Goal: Information Seeking & Learning: Learn about a topic

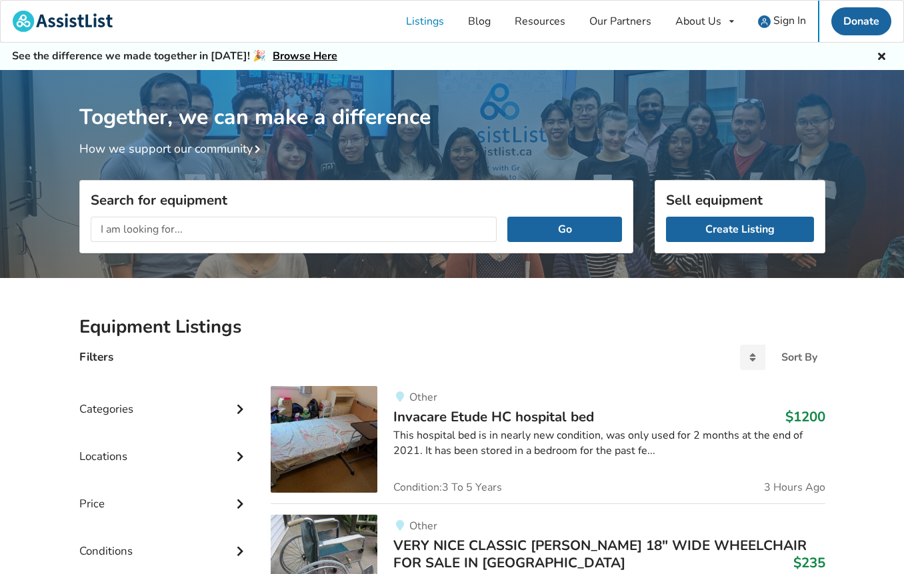
click at [145, 234] on input "text" at bounding box center [294, 229] width 407 height 25
type input "[PERSON_NAME]"
click at [508, 217] on button "Go" at bounding box center [565, 229] width 114 height 25
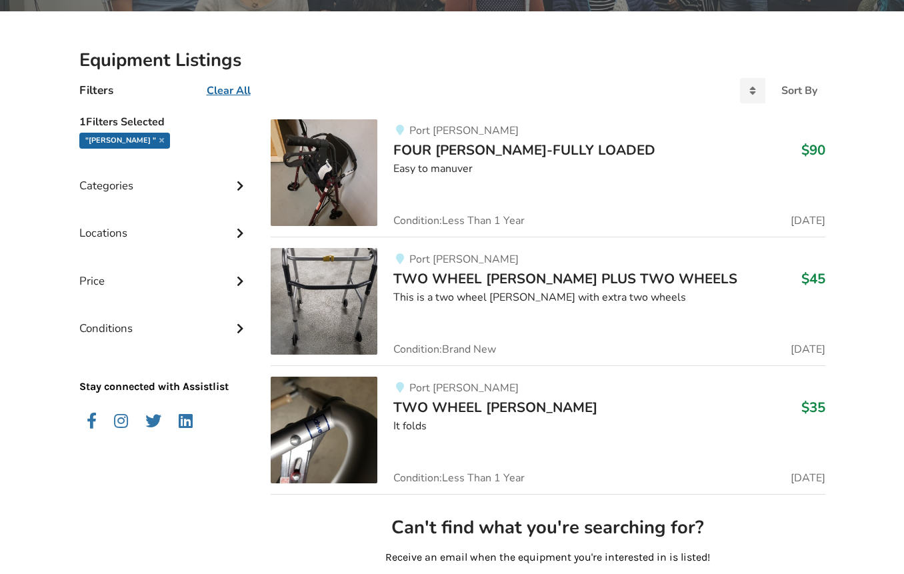
scroll to position [235, 0]
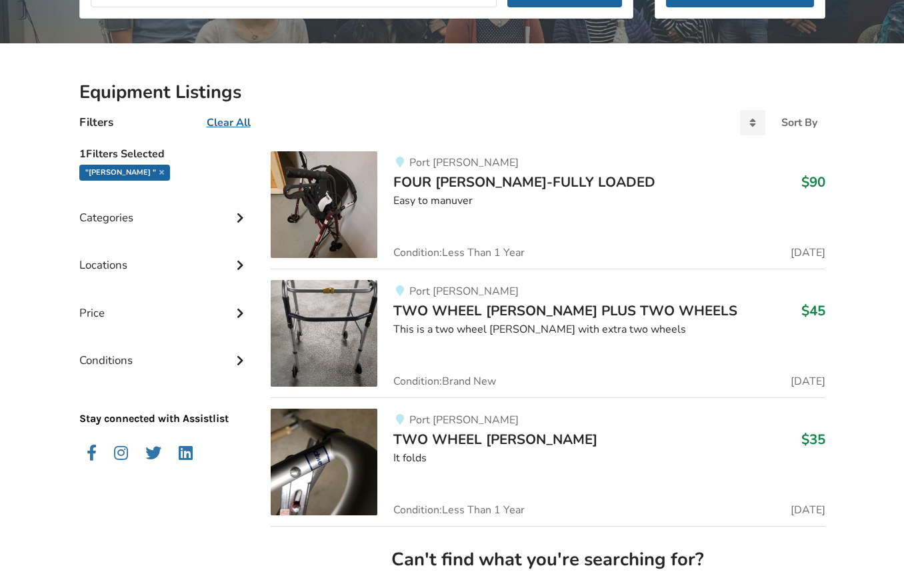
click at [445, 183] on span "FOUR [PERSON_NAME]-FULLY LOADED" at bounding box center [524, 182] width 262 height 19
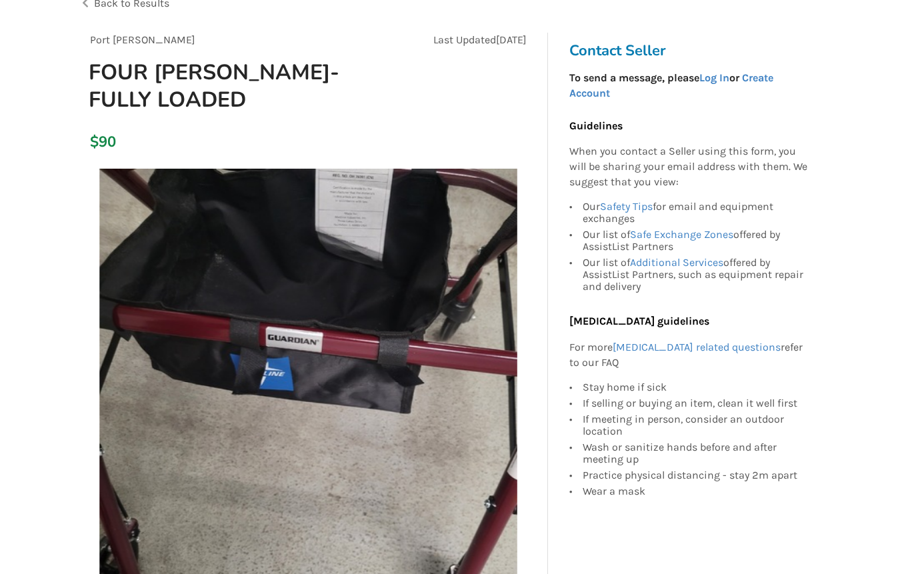
scroll to position [104, 0]
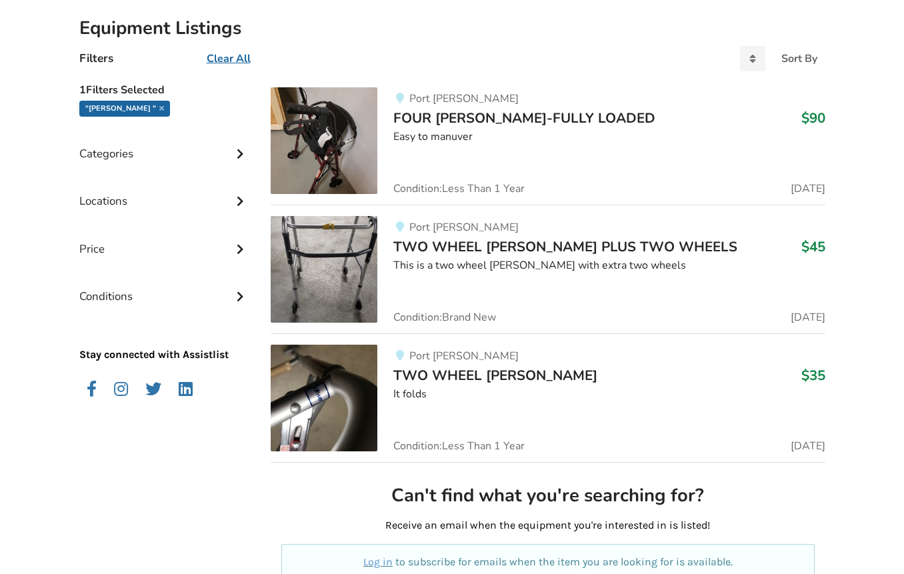
scroll to position [323, 0]
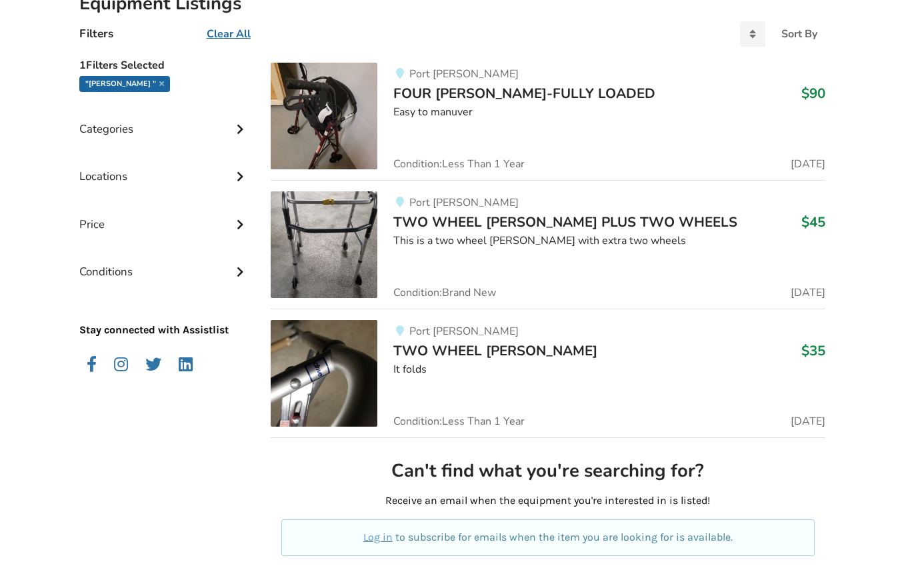
click at [455, 350] on span "TWO WHEEL [PERSON_NAME]" at bounding box center [495, 350] width 204 height 19
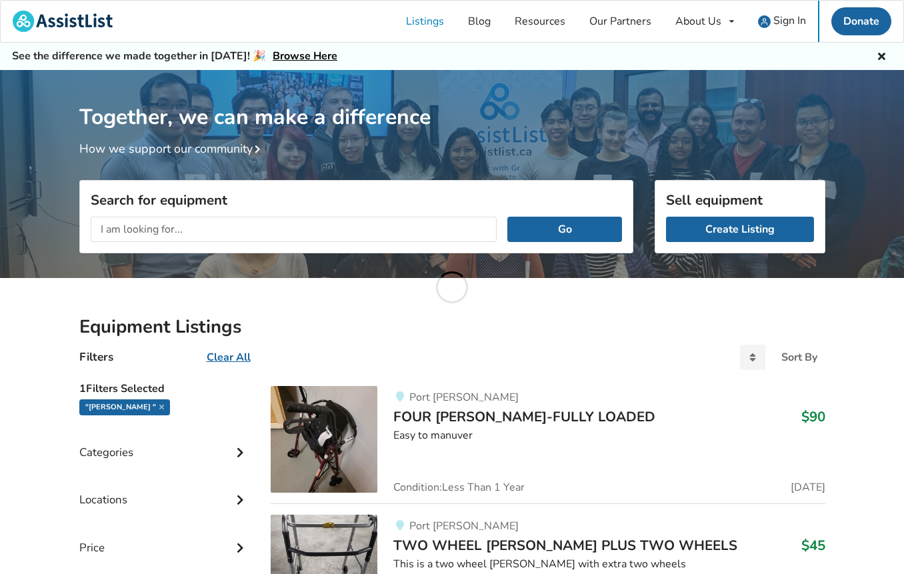
scroll to position [323, 0]
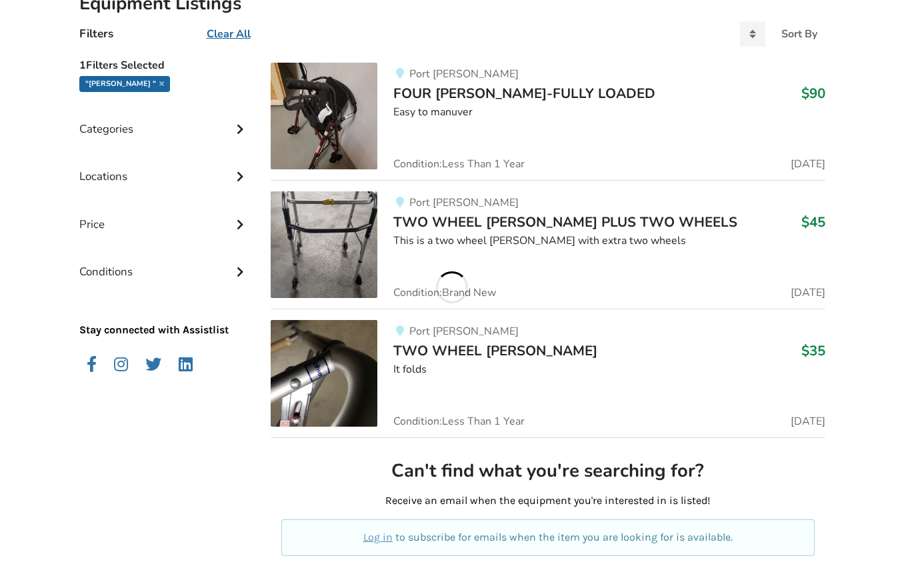
click at [459, 86] on span "FOUR [PERSON_NAME]-FULLY LOADED" at bounding box center [524, 93] width 262 height 19
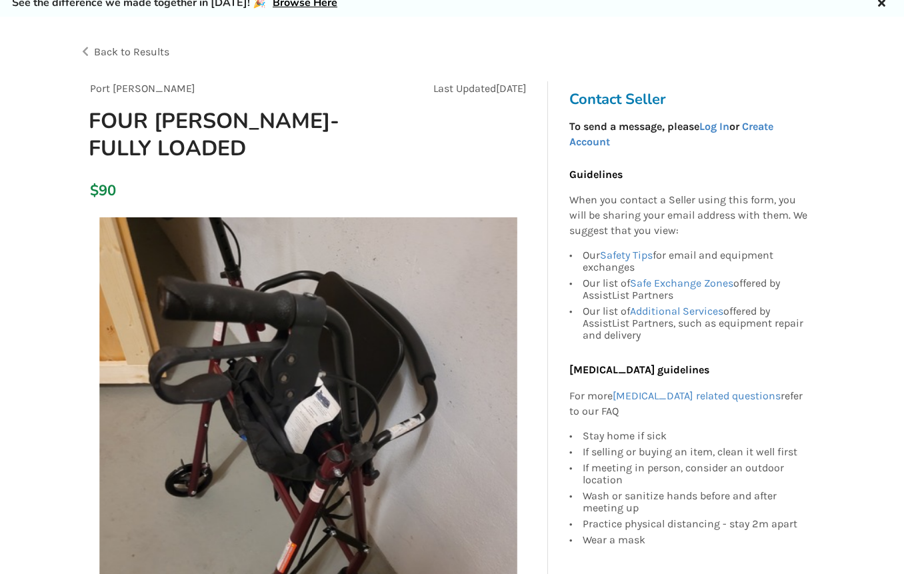
scroll to position [15, 0]
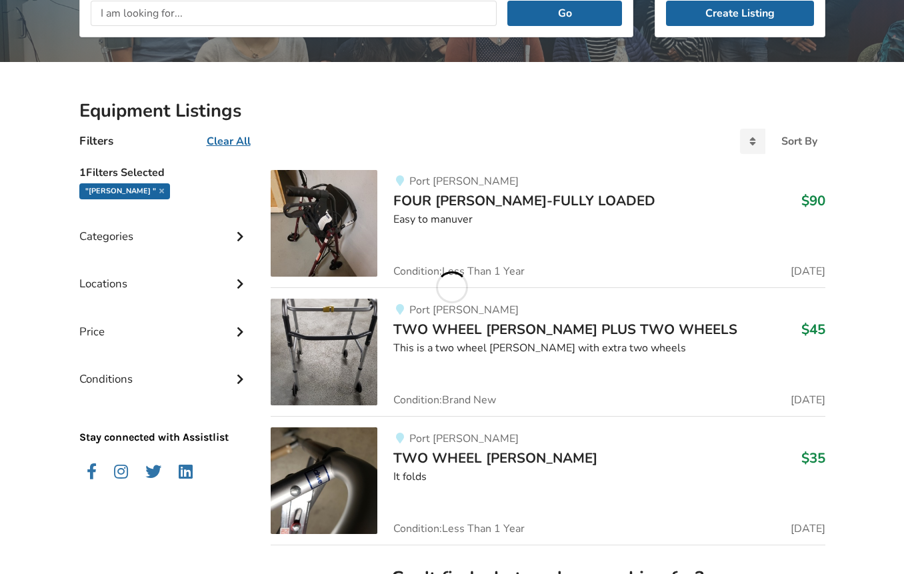
scroll to position [190, 0]
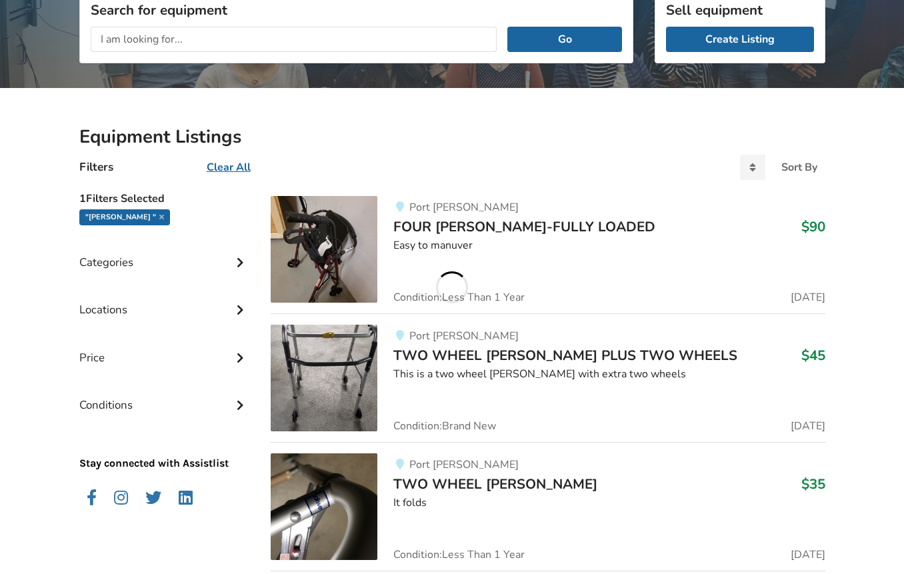
drag, startPoint x: 123, startPoint y: 35, endPoint x: 132, endPoint y: 31, distance: 9.8
click at [121, 37] on input "text" at bounding box center [294, 39] width 407 height 25
type input "Alinker"
click at [508, 27] on button "Go" at bounding box center [565, 39] width 114 height 25
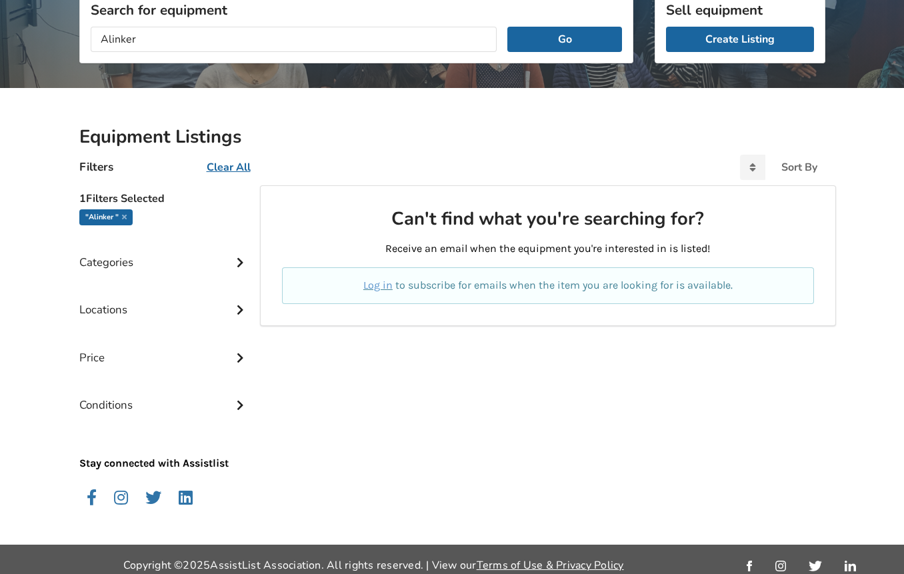
drag, startPoint x: 153, startPoint y: 39, endPoint x: 64, endPoint y: 38, distance: 89.4
click at [60, 39] on div "Together, we can make a difference How we support our community Search for equi…" at bounding box center [452, 218] width 904 height 676
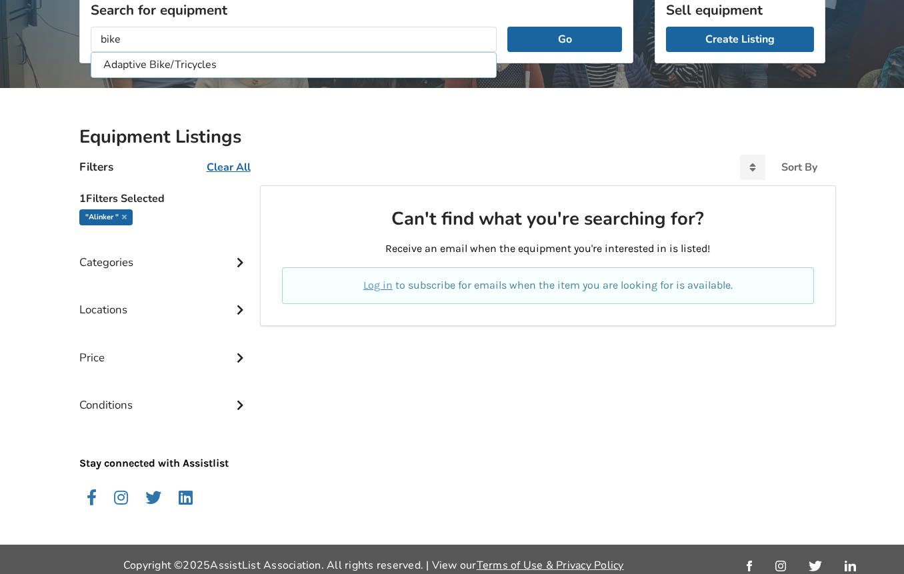
type input "bike"
click at [508, 27] on button "Go" at bounding box center [565, 39] width 114 height 25
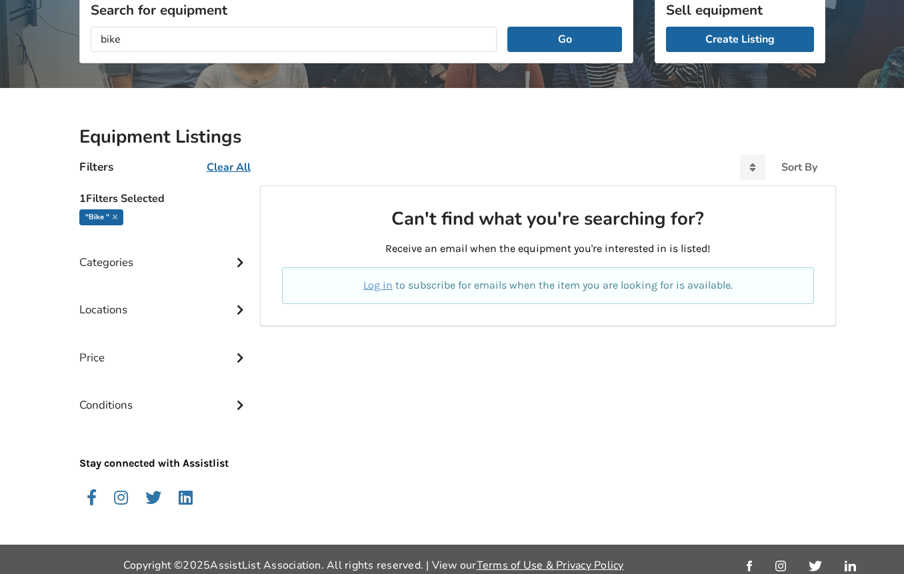
click at [233, 259] on div "Categories" at bounding box center [164, 252] width 171 height 47
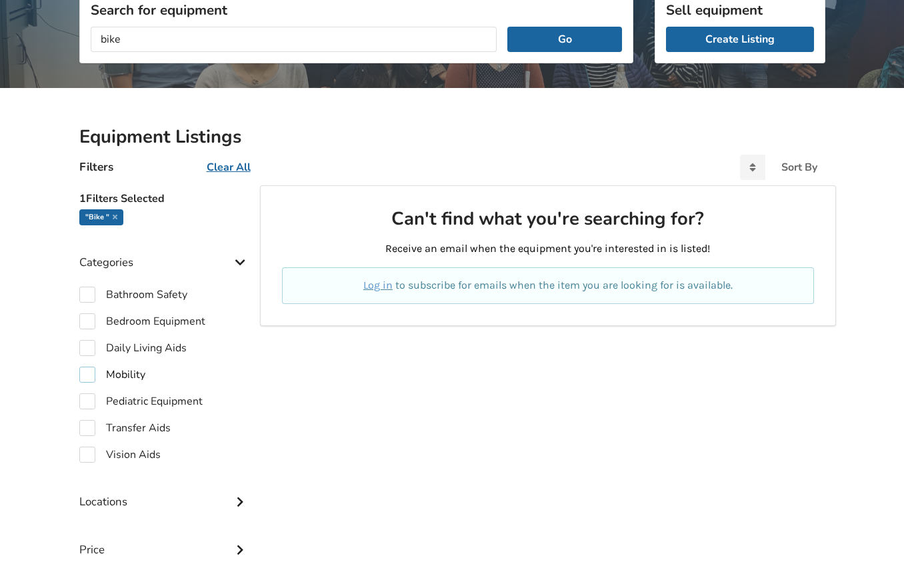
click at [93, 370] on label "Mobility" at bounding box center [112, 375] width 66 height 16
checkbox input "true"
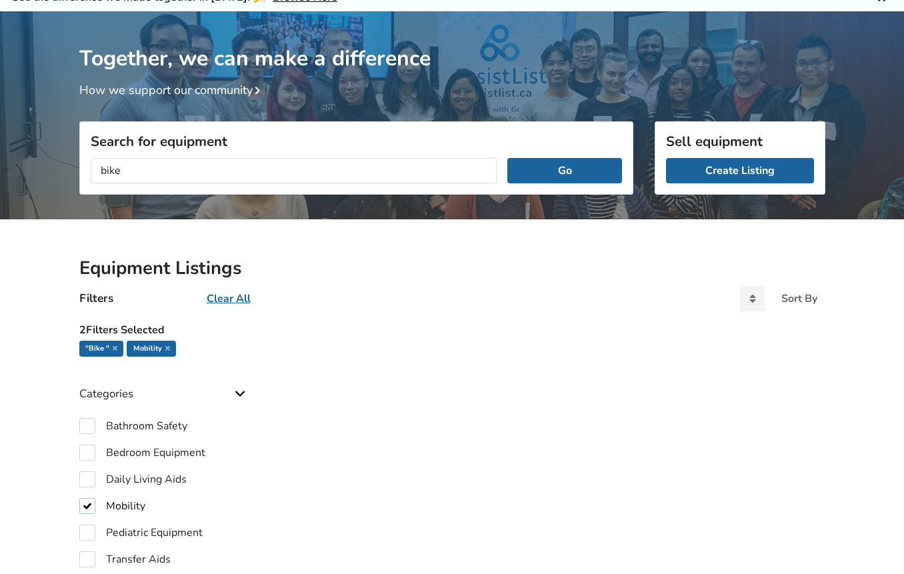
scroll to position [41, 0]
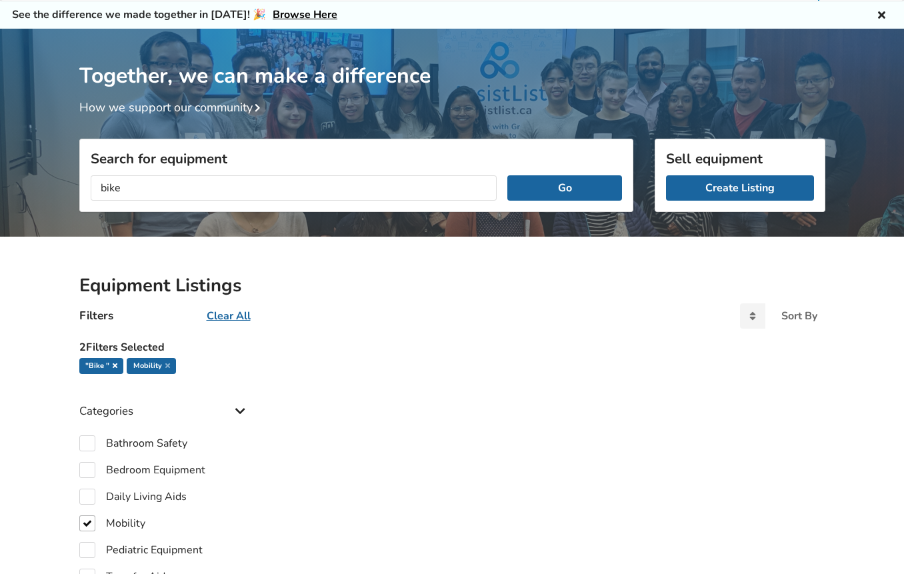
click at [115, 364] on icon at bounding box center [115, 365] width 5 height 7
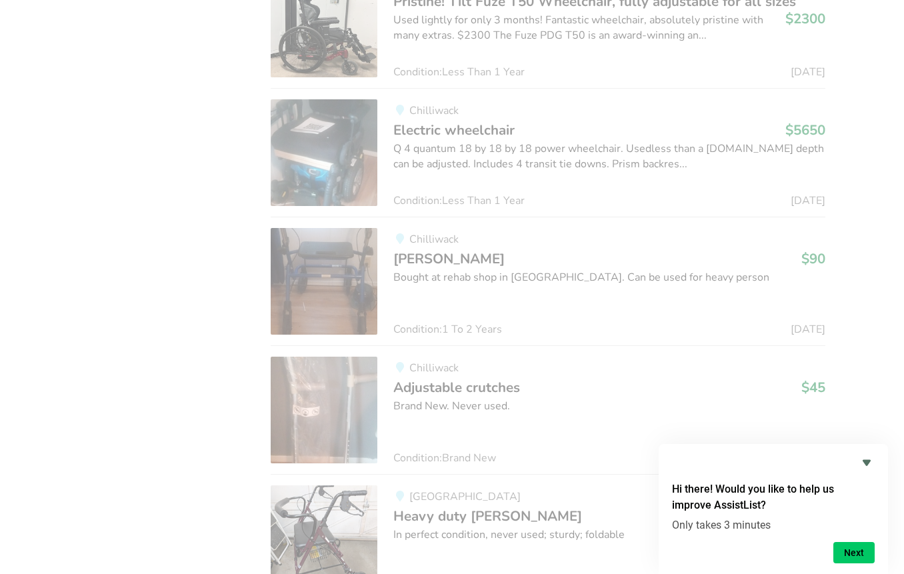
scroll to position [1957, 0]
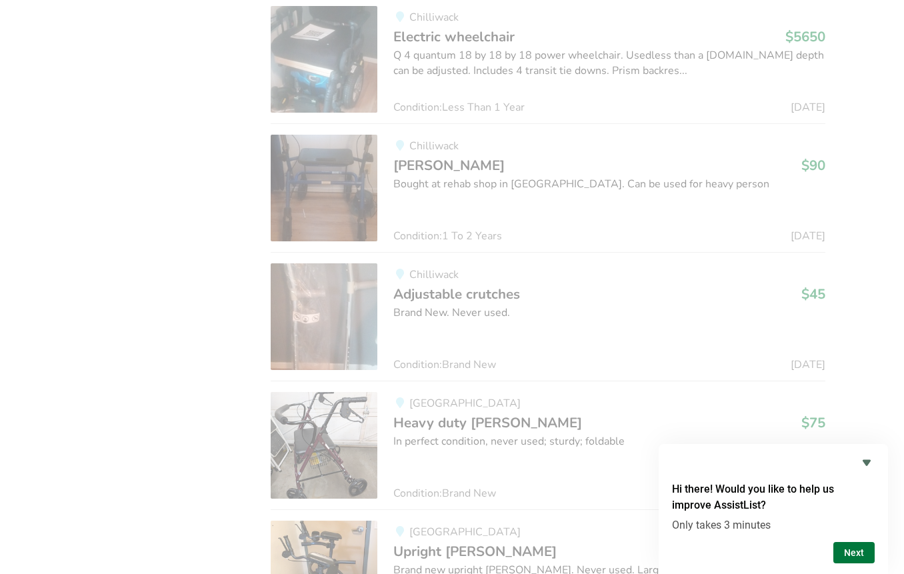
click at [854, 548] on button "Next" at bounding box center [854, 552] width 41 height 21
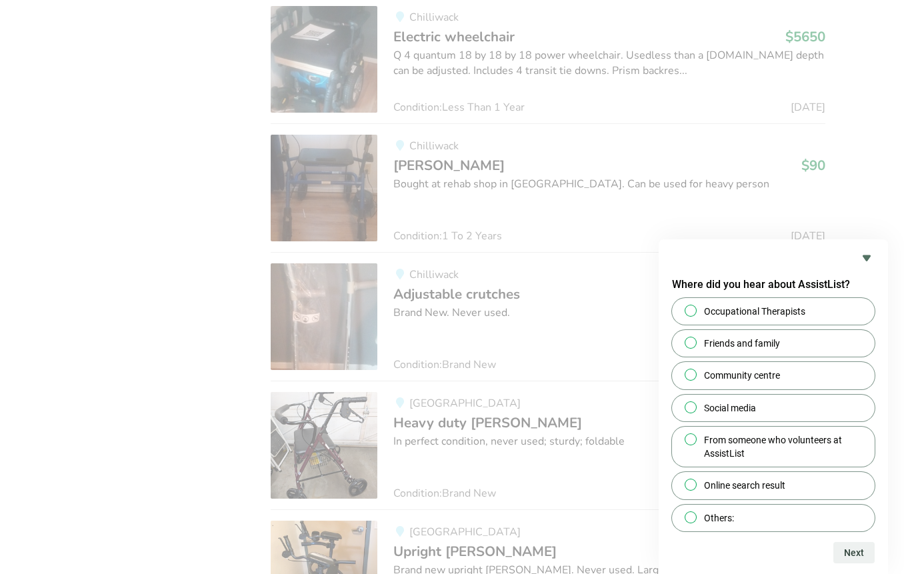
click at [866, 258] on icon "Hide survey" at bounding box center [867, 258] width 8 height 6
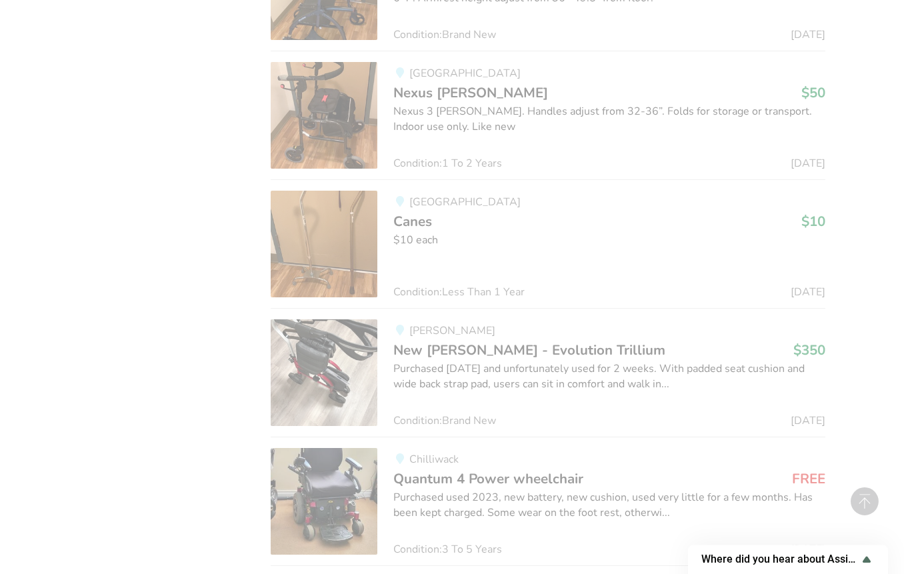
scroll to position [2145, 0]
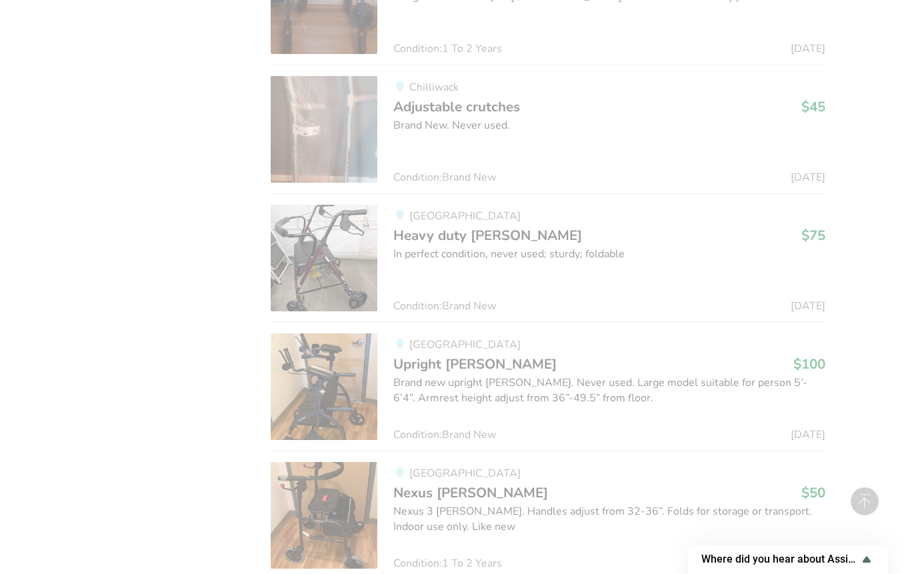
click at [429, 226] on span "Heavy duty [PERSON_NAME]" at bounding box center [487, 235] width 189 height 19
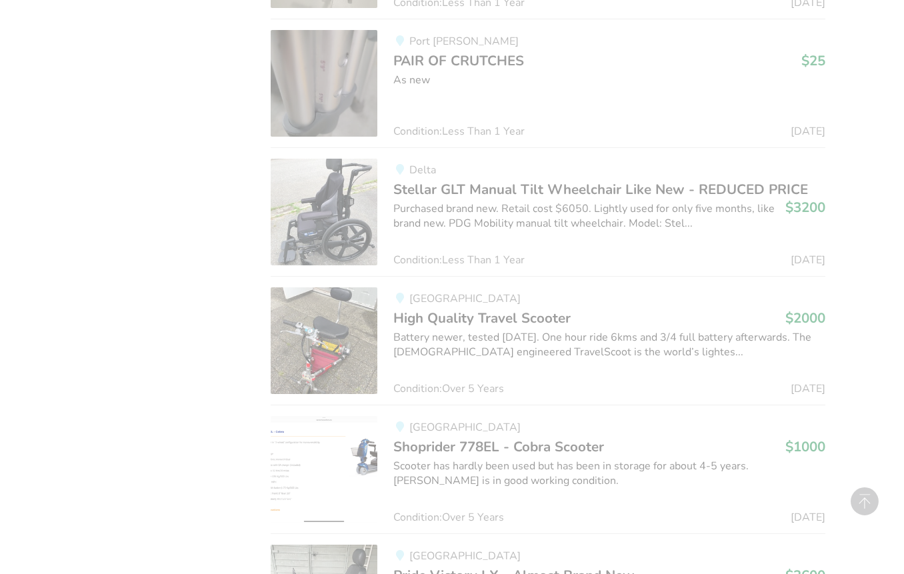
scroll to position [11873, 0]
